Goal: Check status: Check status

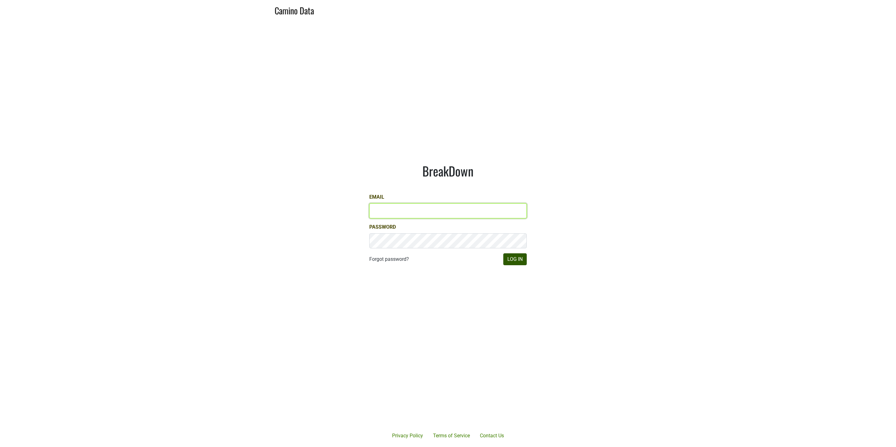
type input "[EMAIL_ADDRESS][DOMAIN_NAME]"
click at [511, 261] on button "Log In" at bounding box center [514, 259] width 23 height 12
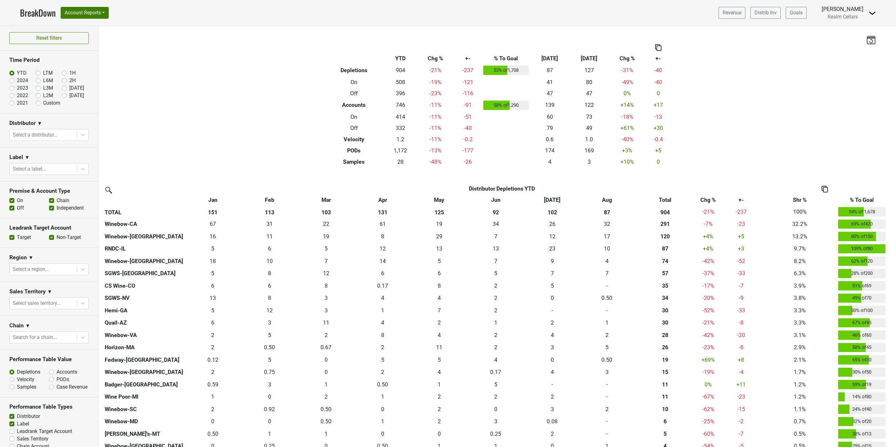
click at [43, 74] on label "LTM" at bounding box center [48, 72] width 10 height 7
click at [36, 74] on input "LTM" at bounding box center [48, 72] width 25 height 6
radio input "true"
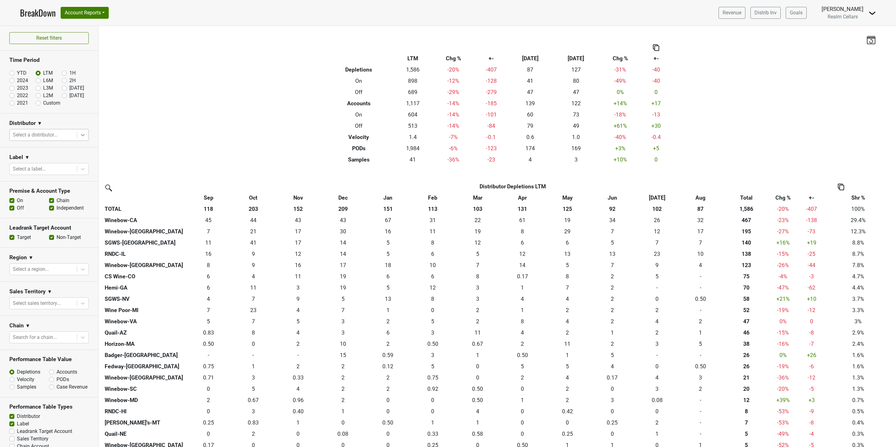
click at [80, 136] on icon at bounding box center [83, 135] width 6 height 6
click at [46, 201] on div "Horizon-MA" at bounding box center [45, 207] width 72 height 12
